Goal: Information Seeking & Learning: Learn about a topic

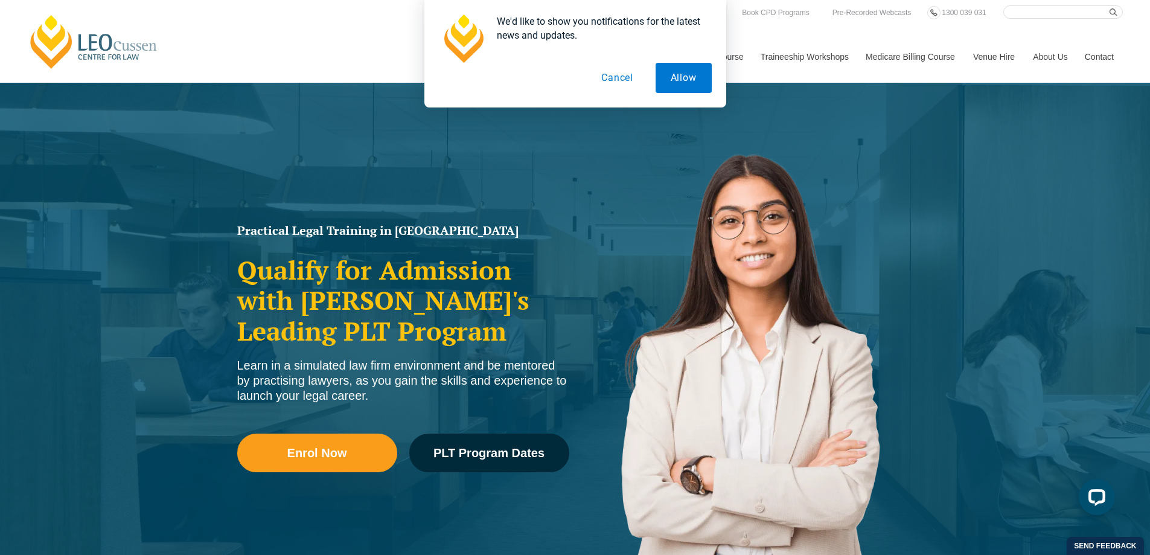
click at [628, 83] on button "Cancel" at bounding box center [617, 78] width 62 height 30
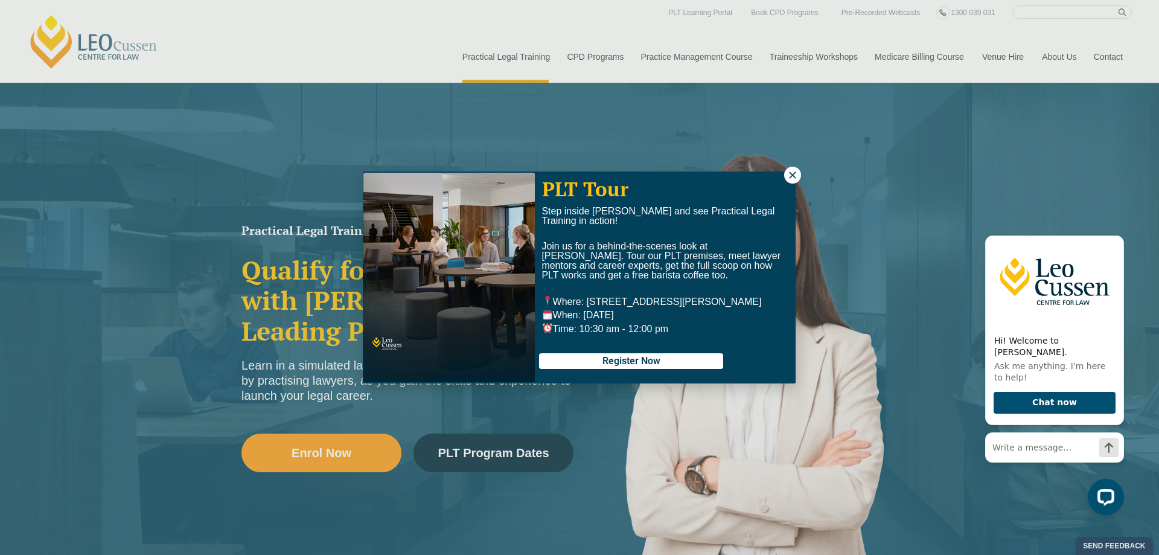
click at [788, 175] on icon at bounding box center [792, 175] width 11 height 11
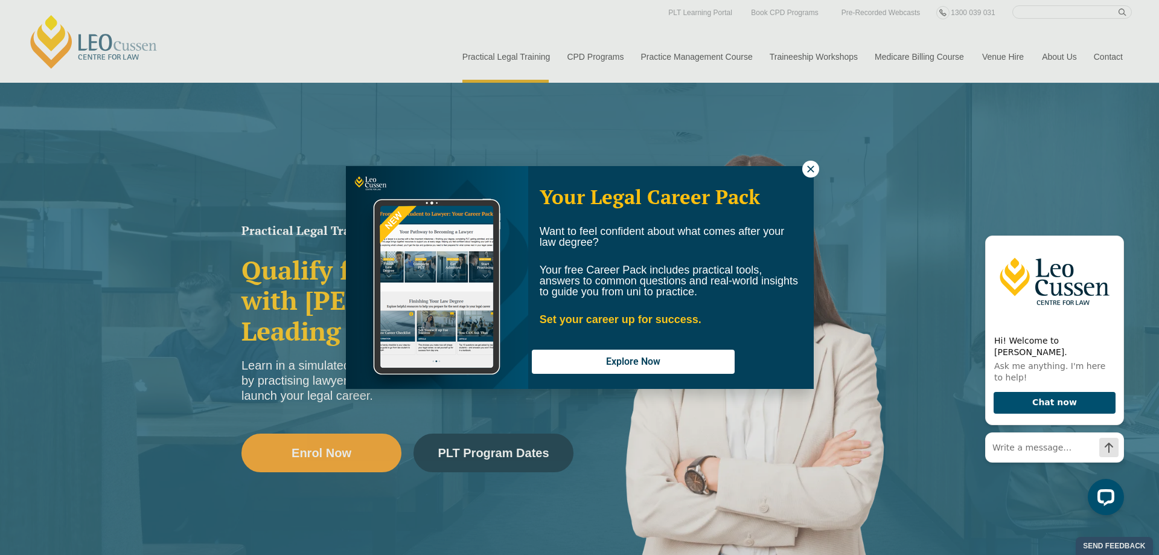
click at [809, 170] on icon at bounding box center [811, 169] width 11 height 11
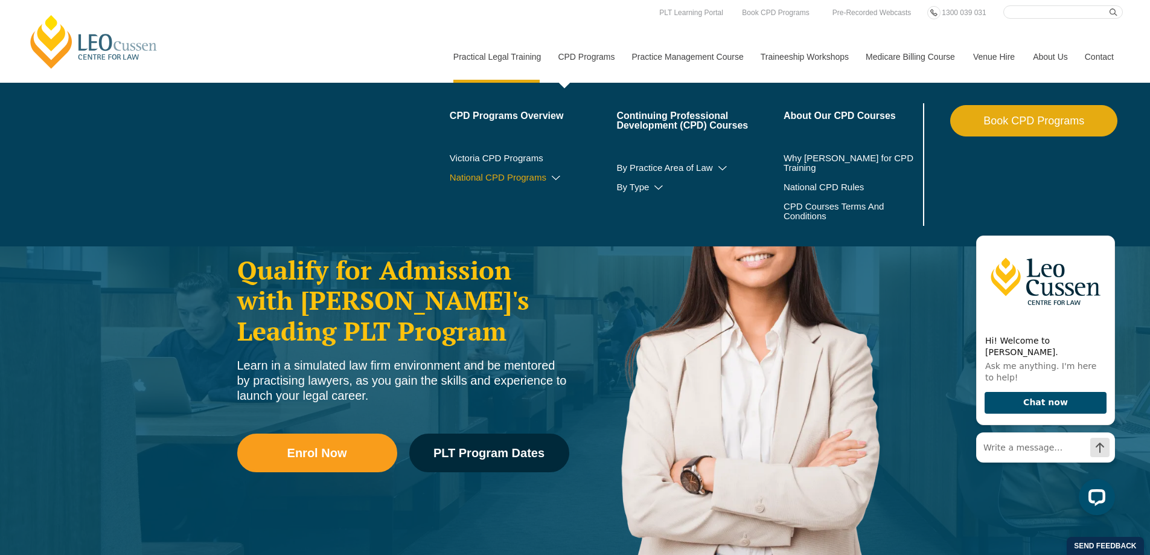
click at [562, 178] on icon at bounding box center [556, 178] width 12 height 8
click at [537, 198] on icon at bounding box center [531, 195] width 12 height 8
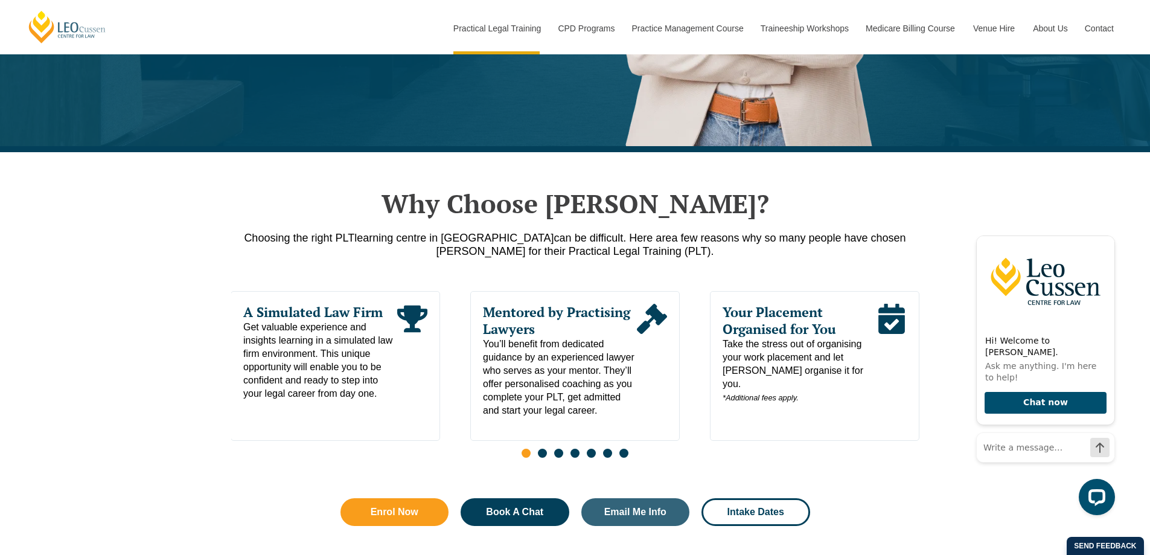
scroll to position [483, 0]
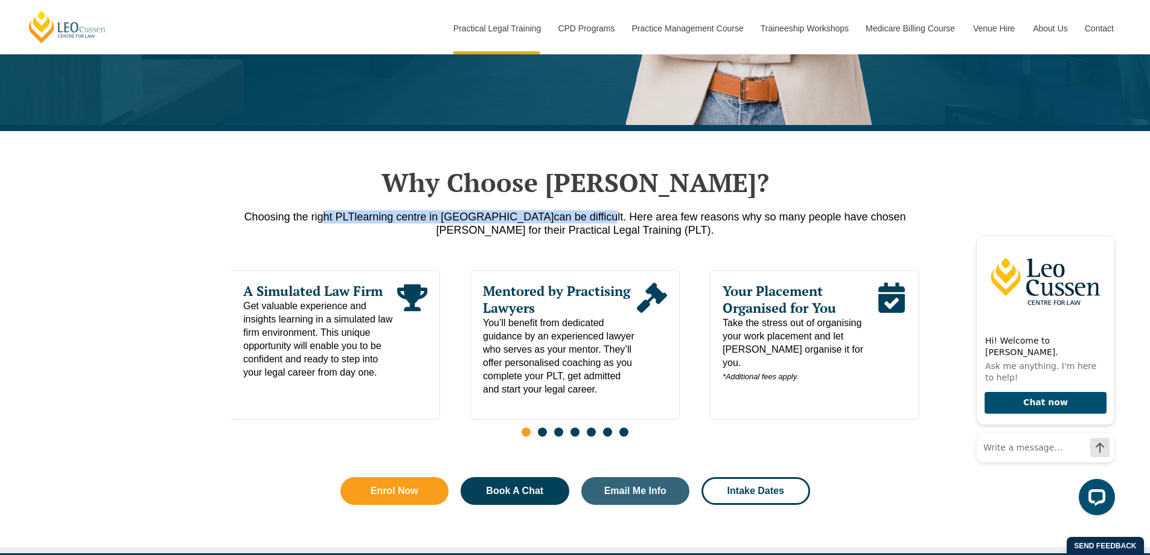
drag, startPoint x: 335, startPoint y: 218, endPoint x: 540, endPoint y: 217, distance: 204.7
click at [540, 217] on p "Choosing the right PLT learning centre in Victoria can be difficult. Here are a…" at bounding box center [575, 223] width 688 height 27
click at [554, 217] on span "can be difficult. Here are" at bounding box center [613, 217] width 118 height 12
